Goal: Information Seeking & Learning: Learn about a topic

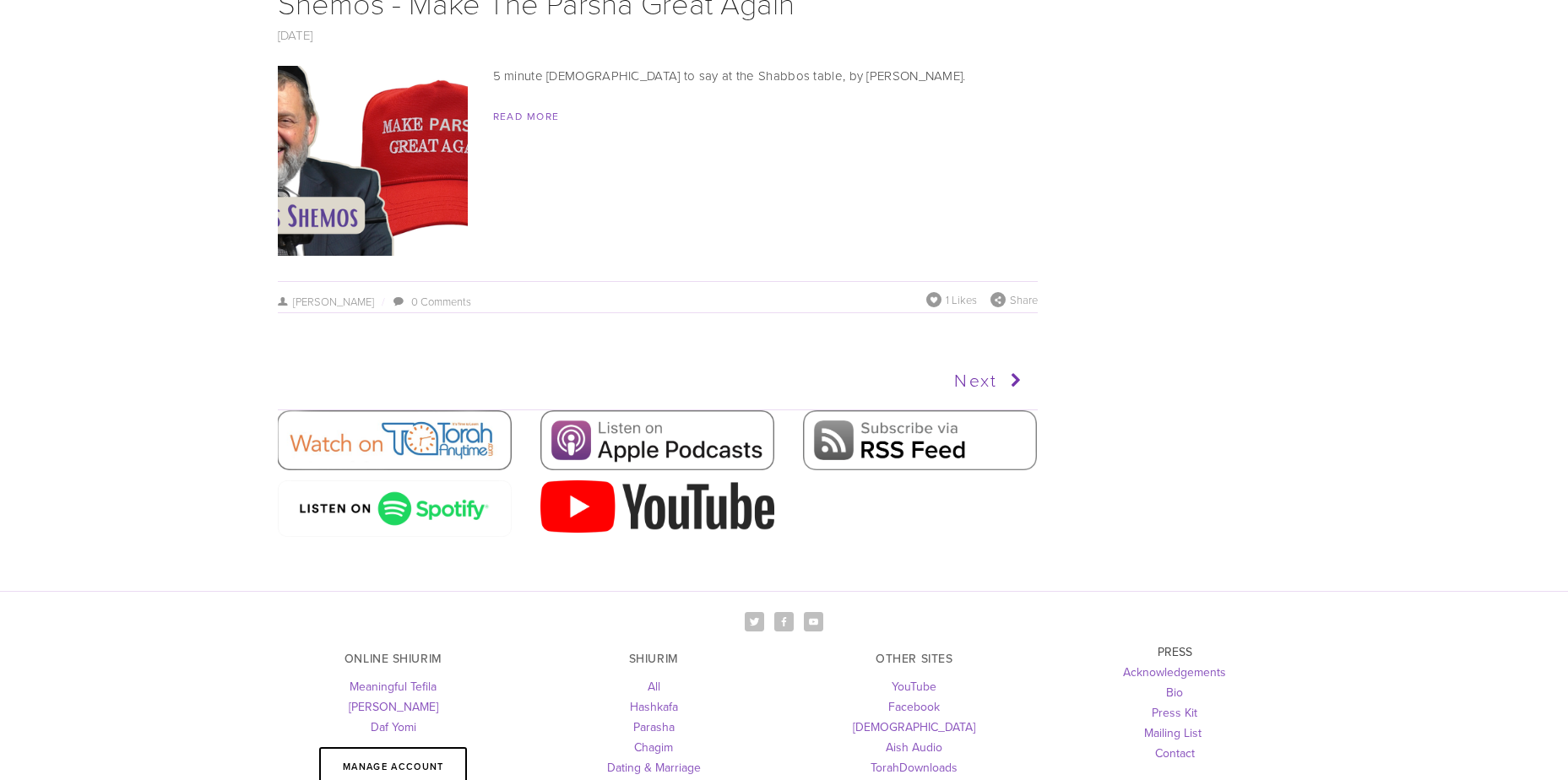
scroll to position [7762, 0]
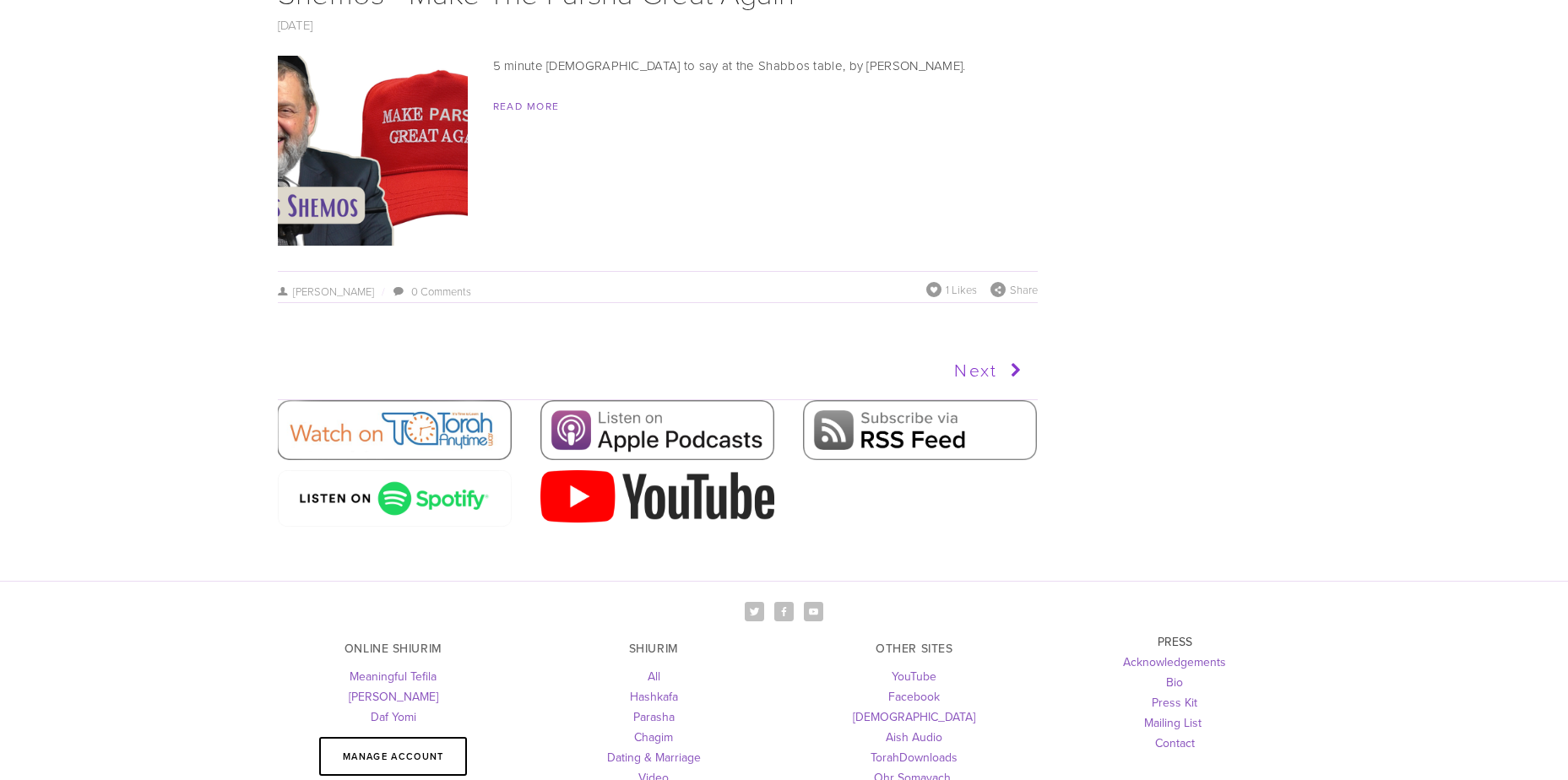
click at [1007, 369] on icon at bounding box center [1013, 370] width 31 height 42
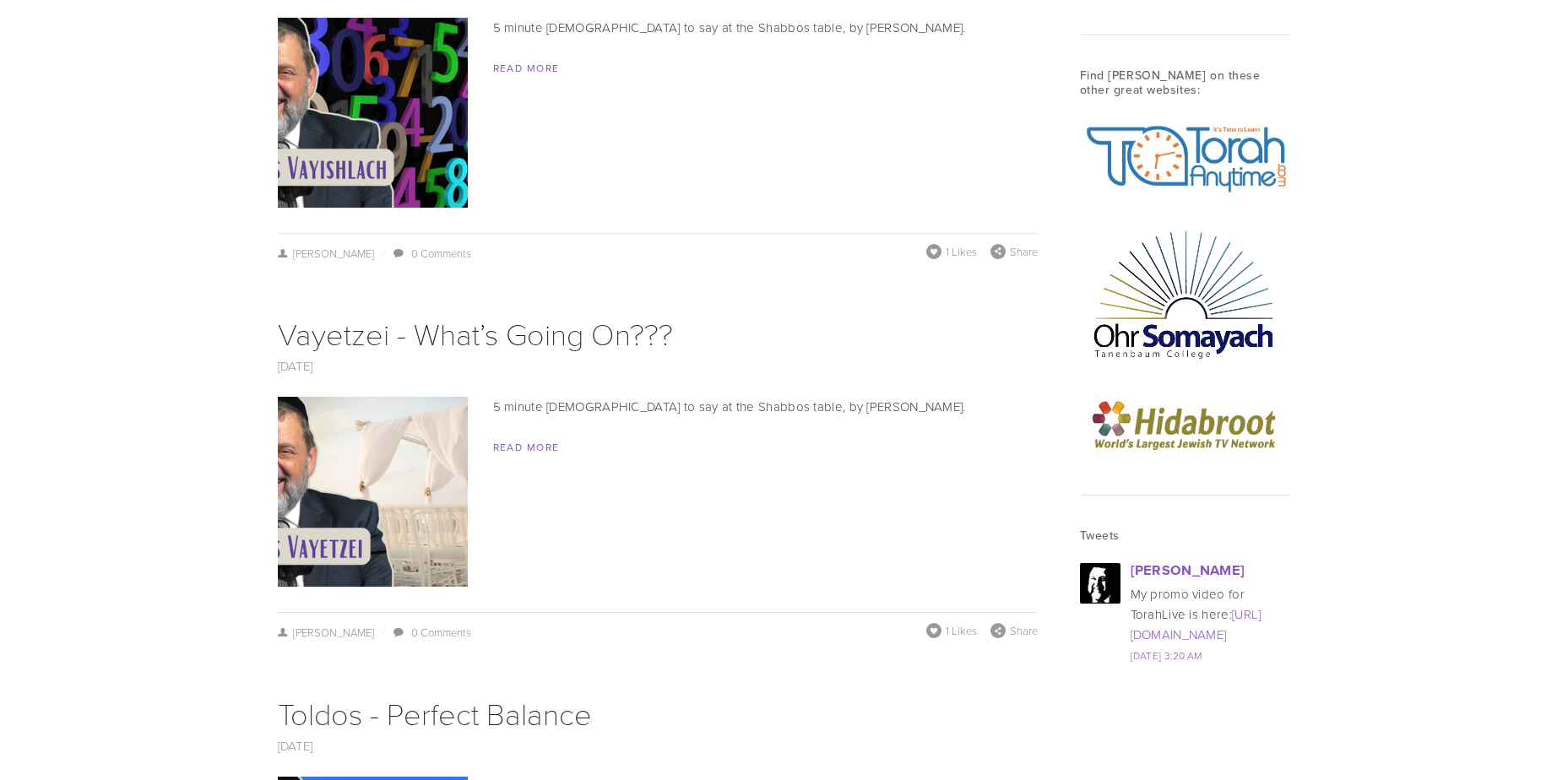
scroll to position [2119, 0]
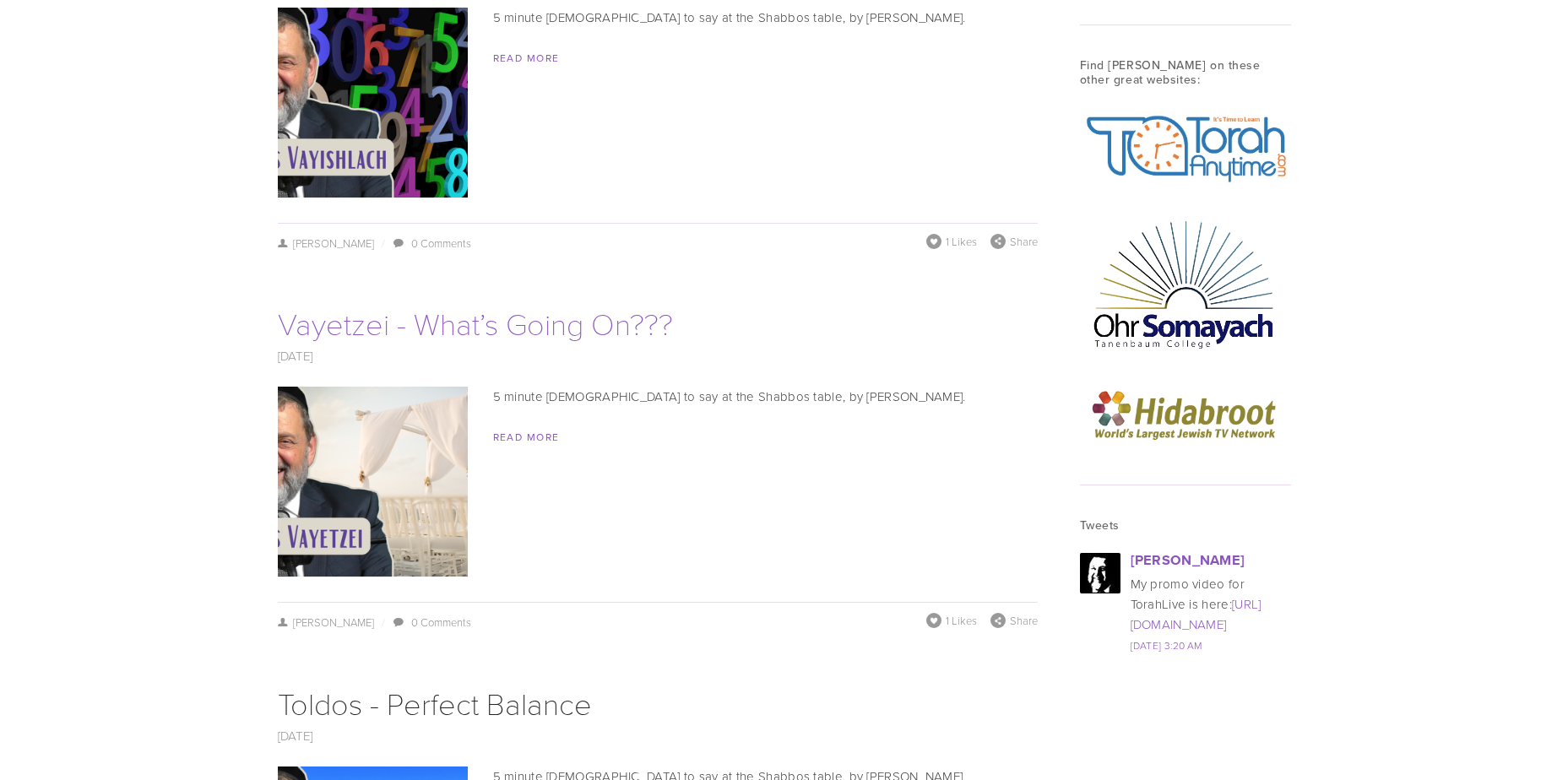
click at [419, 337] on link "Vayetzei - What’s Going On???" at bounding box center [475, 323] width 395 height 42
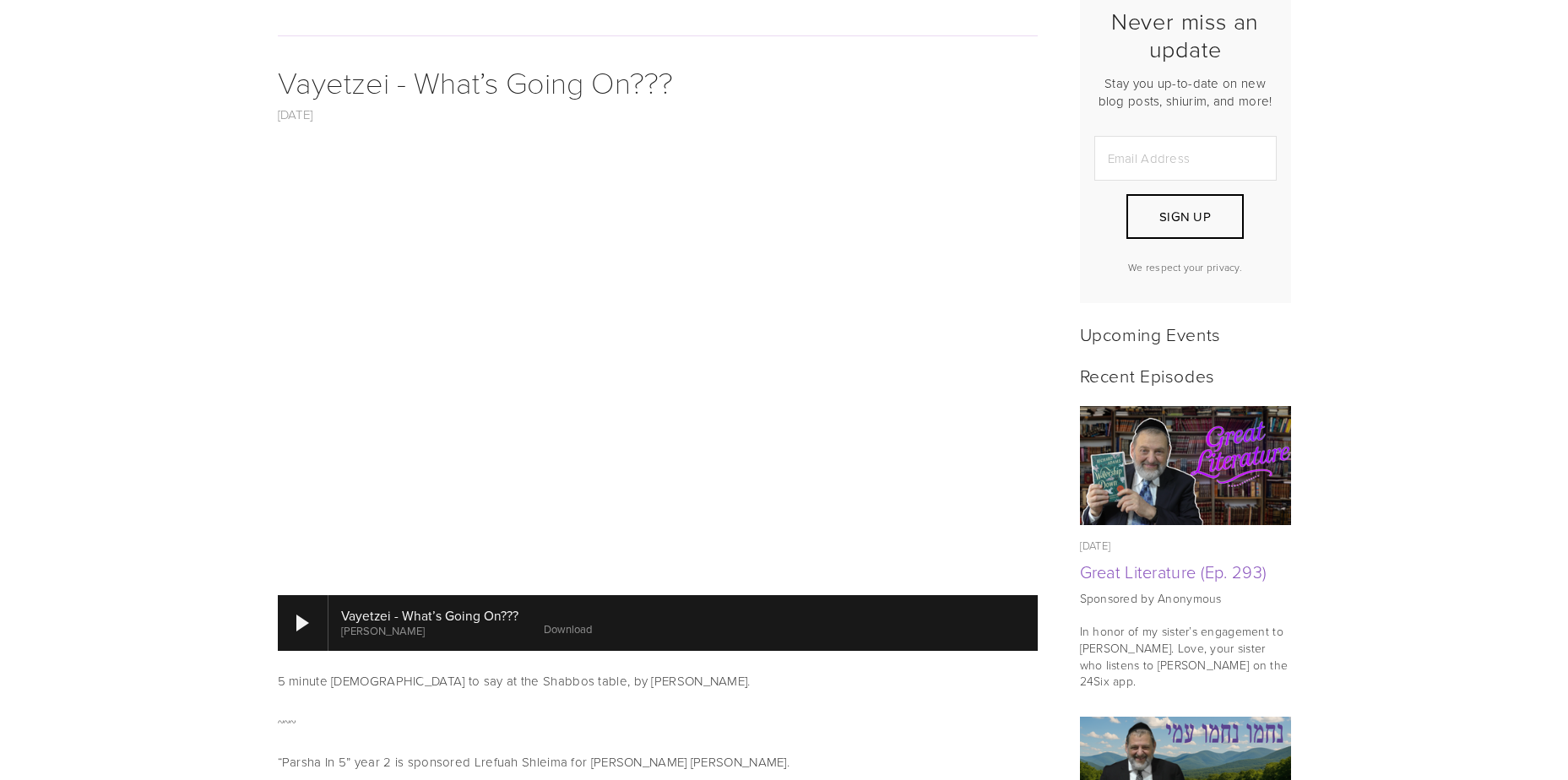
scroll to position [468, 0]
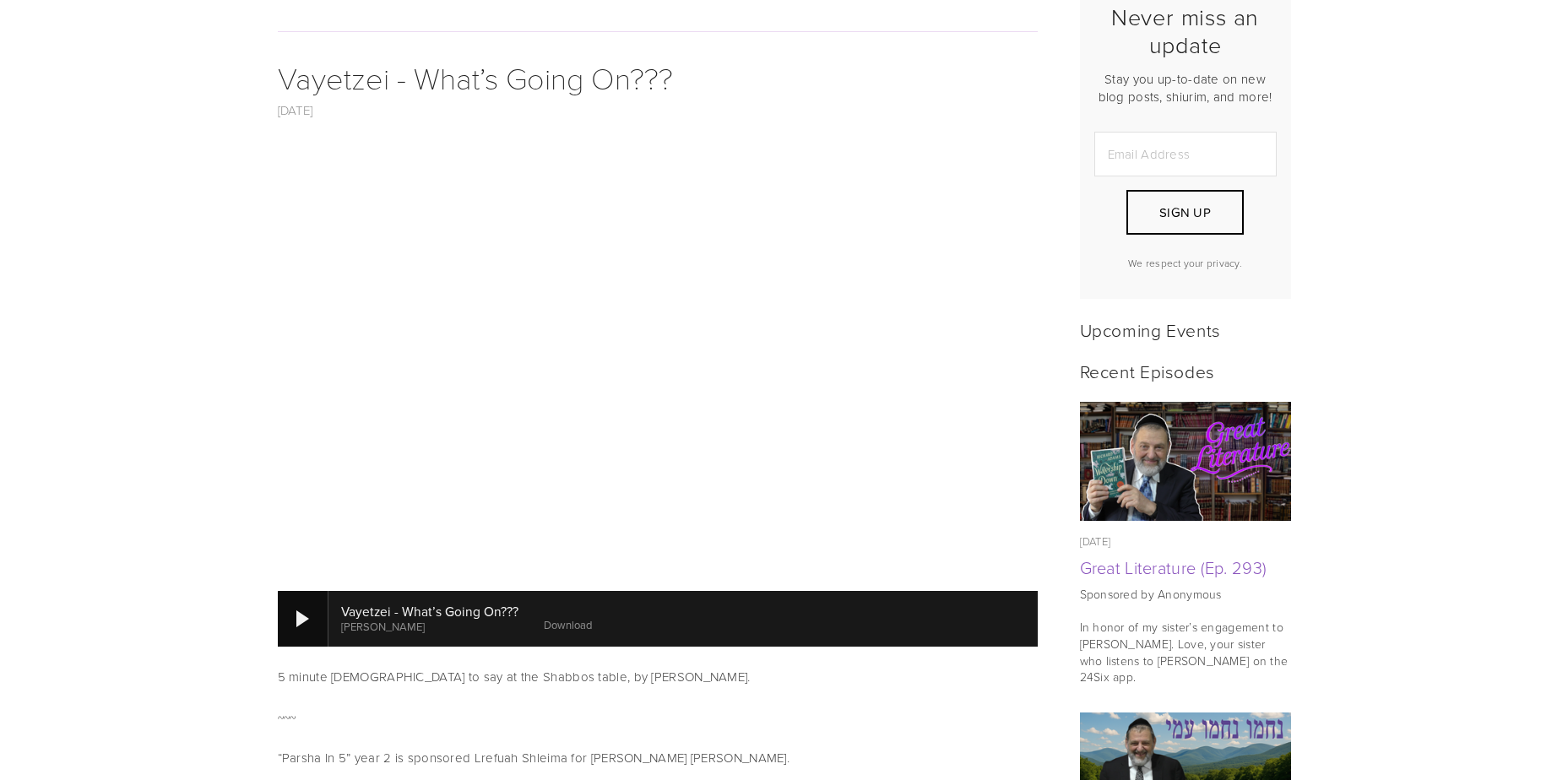
click at [309, 617] on div at bounding box center [303, 618] width 51 height 55
